Goal: Task Accomplishment & Management: Complete application form

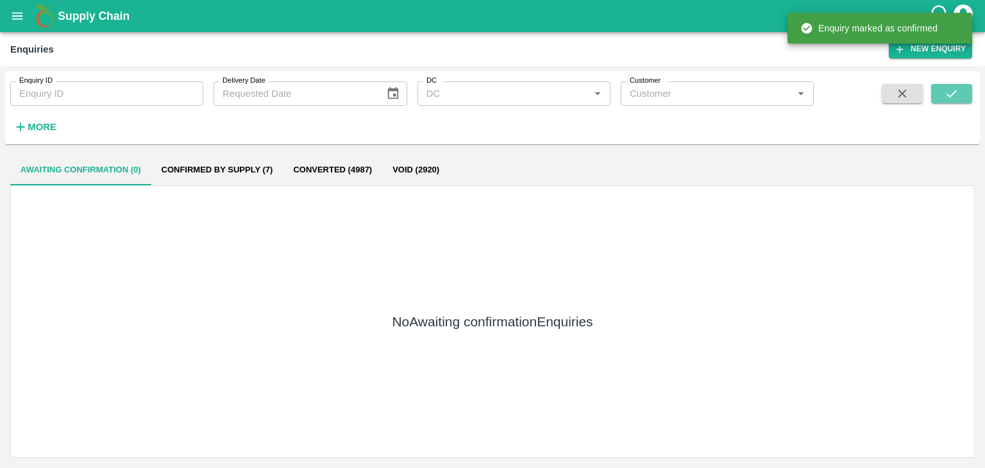
click at [958, 97] on icon "submit" at bounding box center [951, 94] width 14 height 14
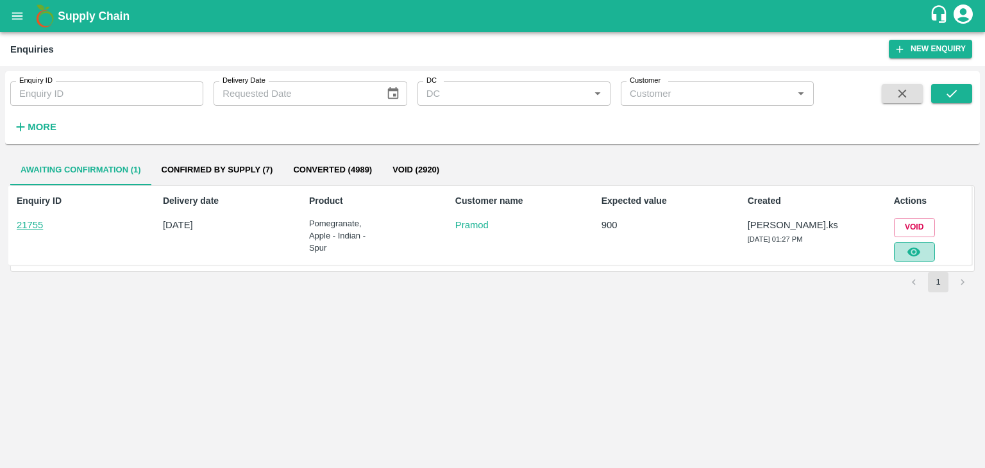
click at [907, 249] on icon "button" at bounding box center [913, 252] width 14 height 14
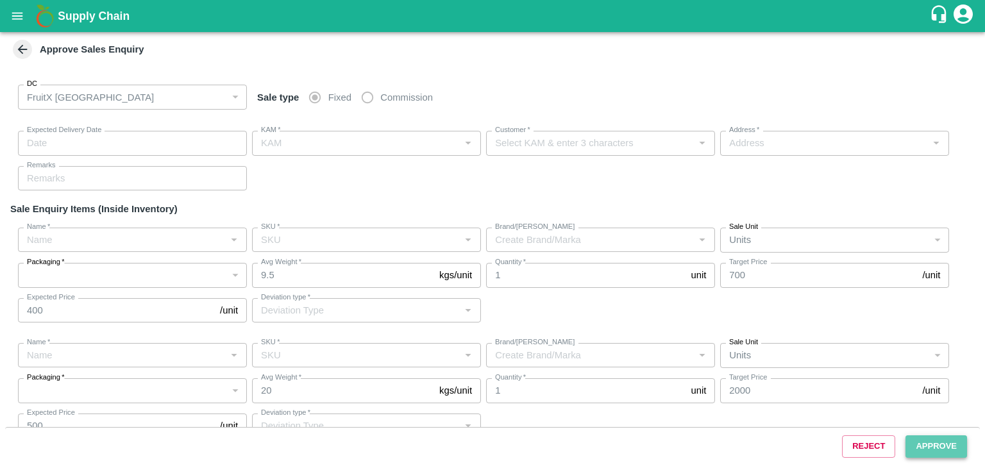
click at [935, 449] on button "Approve" at bounding box center [936, 446] width 62 height 22
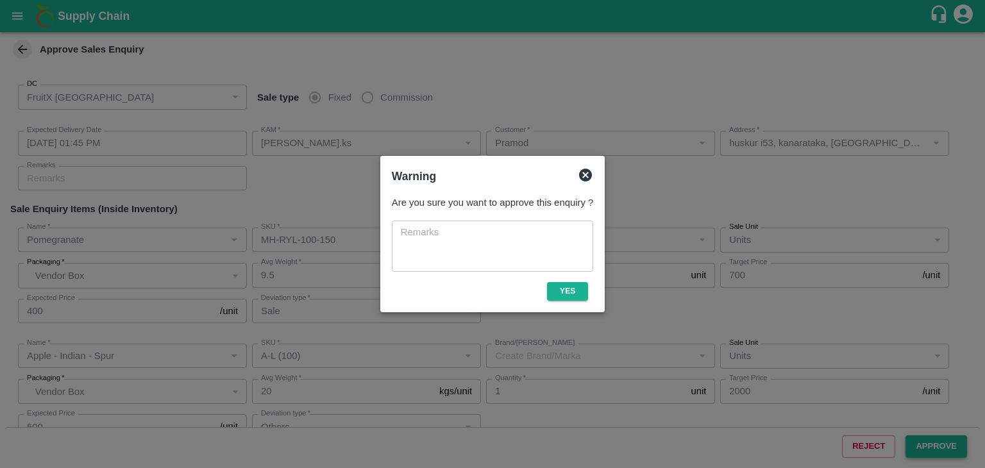
type input "[DATE] 01:45 PM"
type input "[PERSON_NAME].ks"
type input "Pramod"
type input "huskur i53, kanarataka, [GEOGRAPHIC_DATA], [GEOGRAPHIC_DATA] ([GEOGRAPHIC_DATA]…"
type input "Pomegranate"
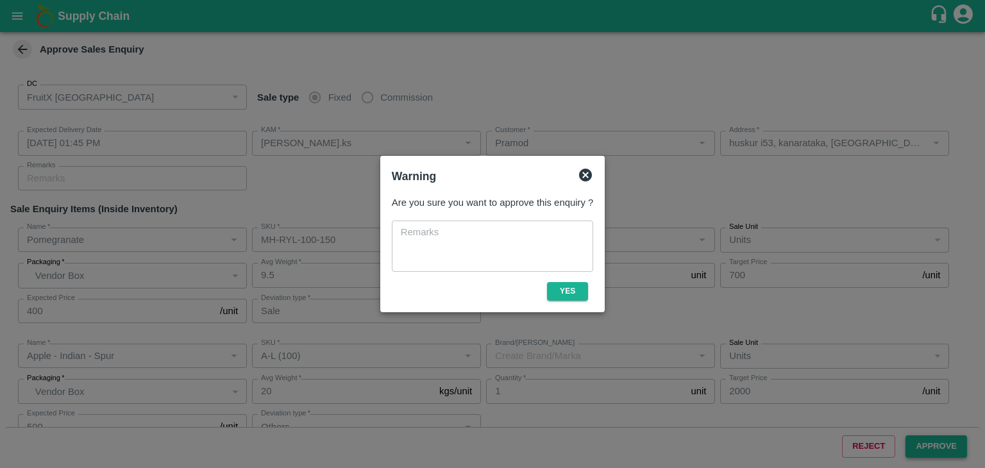
type input "MH-RYL-100-150"
type input "OFC"
type input "Sale"
type input "Apple - Indian - Spur"
type input "A-L (100)"
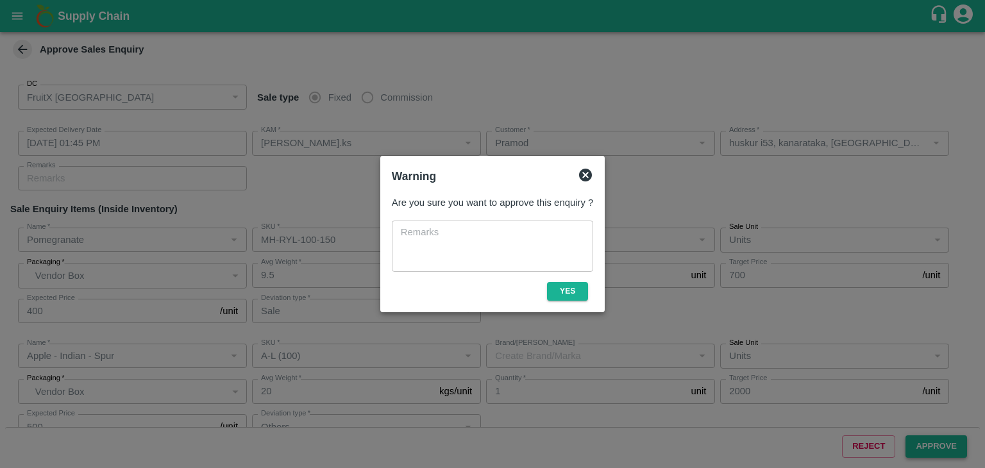
type input "Others"
click at [572, 287] on button "Yes" at bounding box center [567, 291] width 41 height 19
